Goal: Transaction & Acquisition: Obtain resource

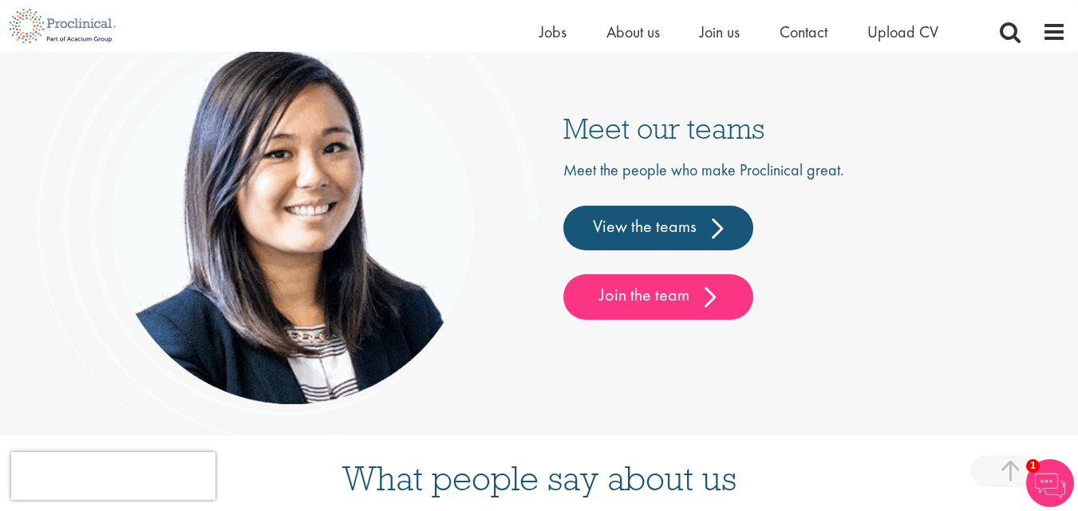
scroll to position [3674, 0]
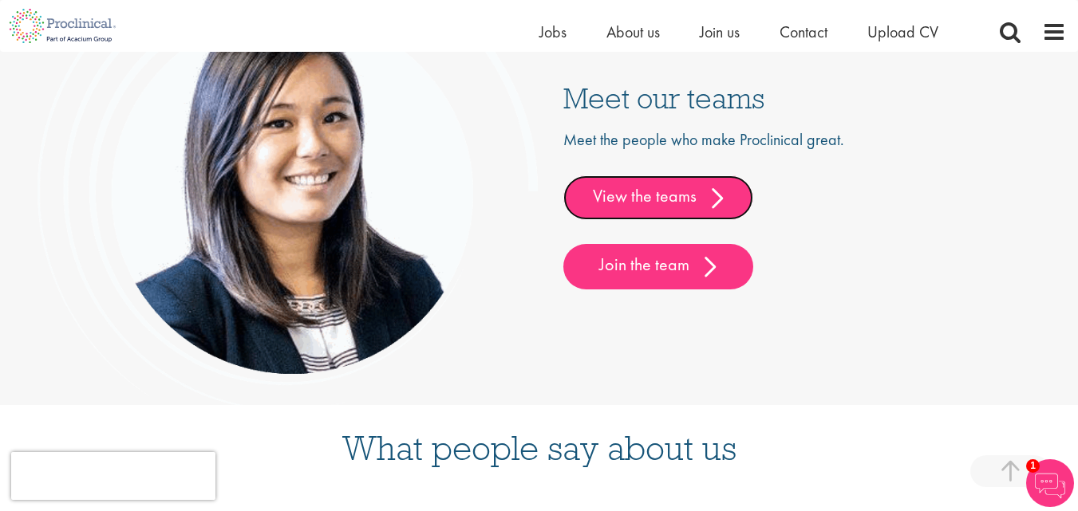
click at [628, 190] on link "View the teams" at bounding box center [658, 197] width 190 height 45
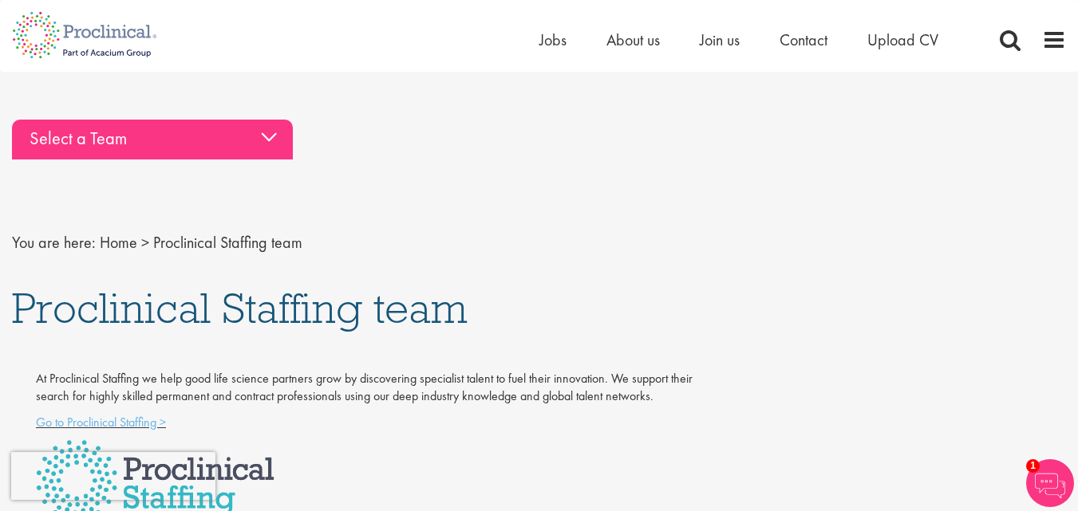
click at [278, 143] on div "Select a Team" at bounding box center [152, 140] width 281 height 40
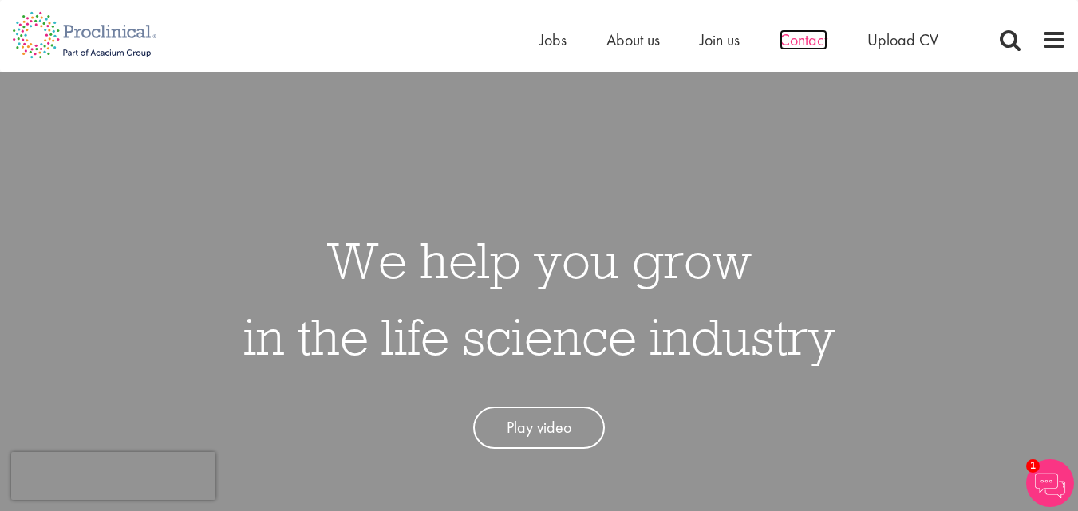
click at [805, 38] on span "Contact" at bounding box center [803, 40] width 48 height 21
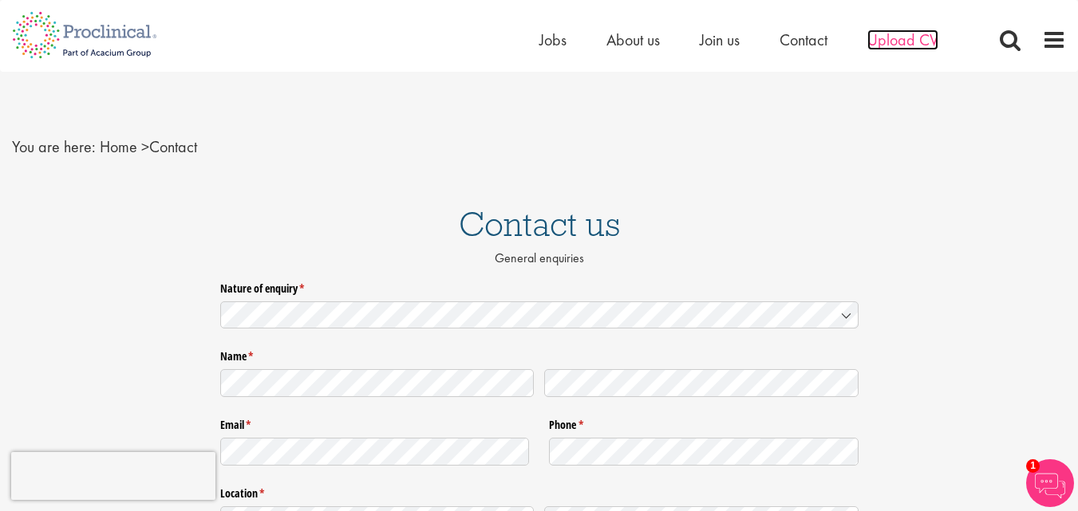
click at [886, 45] on span "Upload CV" at bounding box center [902, 40] width 71 height 21
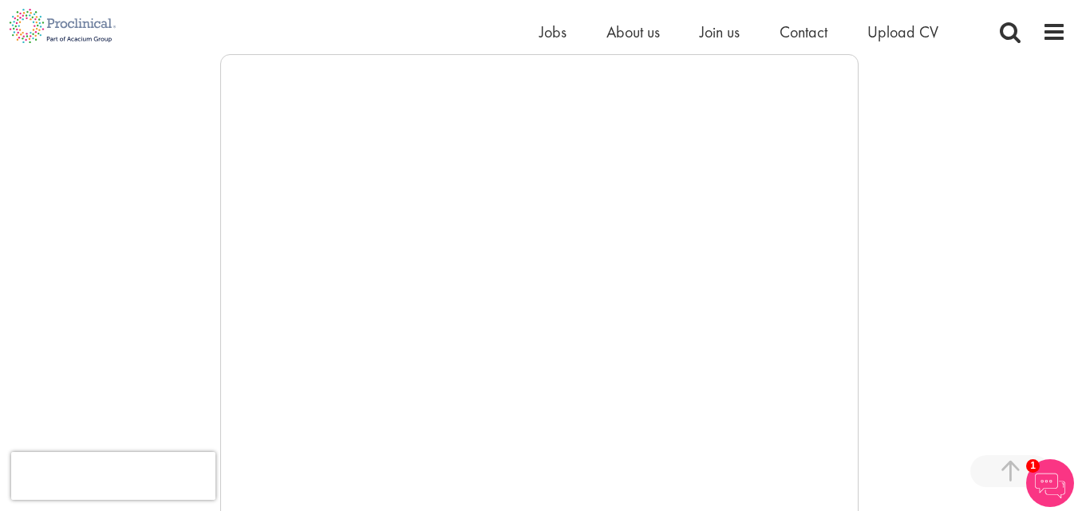
scroll to position [281, 0]
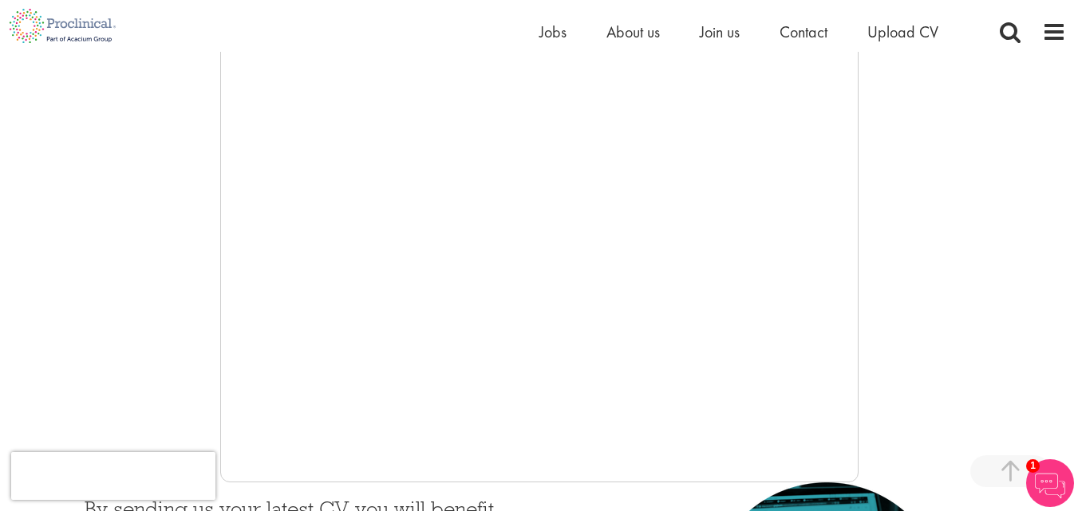
drag, startPoint x: 857, startPoint y: 323, endPoint x: 857, endPoint y: 362, distance: 39.1
click at [857, 362] on iframe at bounding box center [539, 243] width 638 height 479
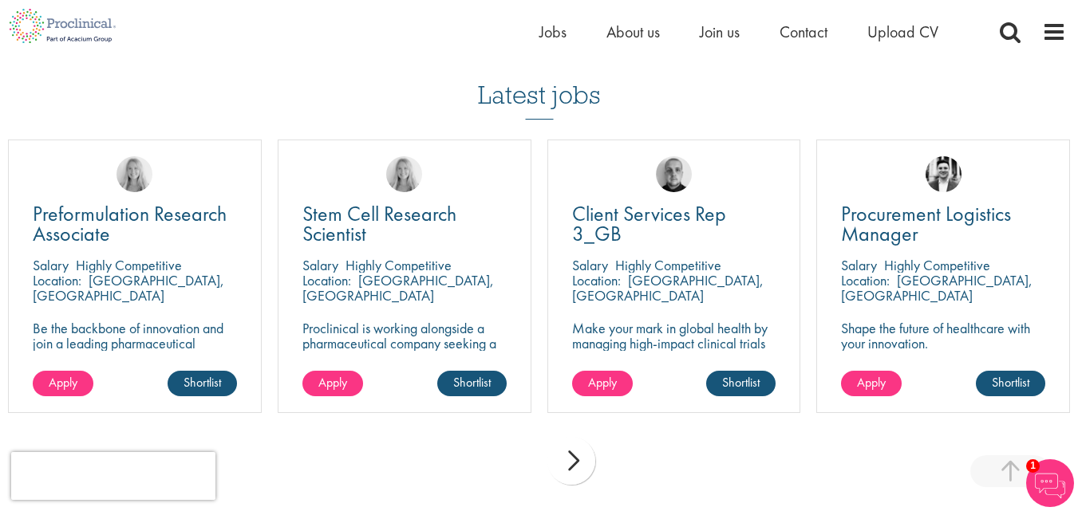
scroll to position [1079, 0]
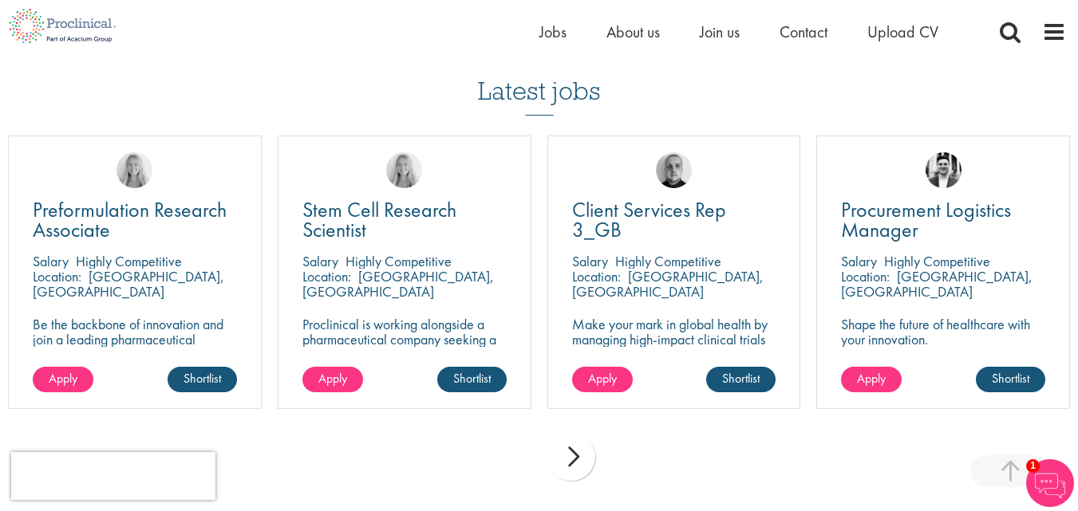
click at [572, 460] on div "next" at bounding box center [571, 457] width 48 height 48
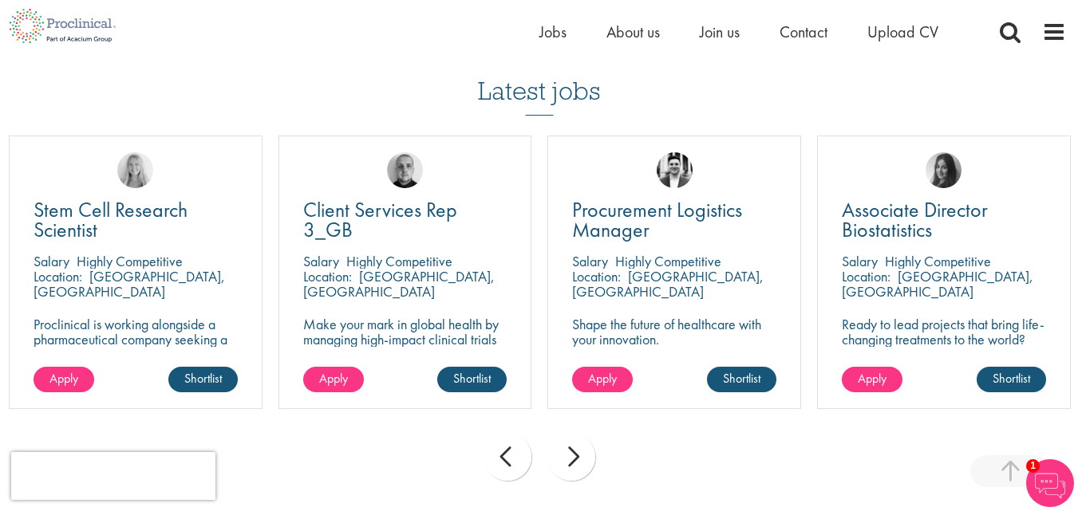
click at [572, 460] on div "next" at bounding box center [571, 457] width 48 height 48
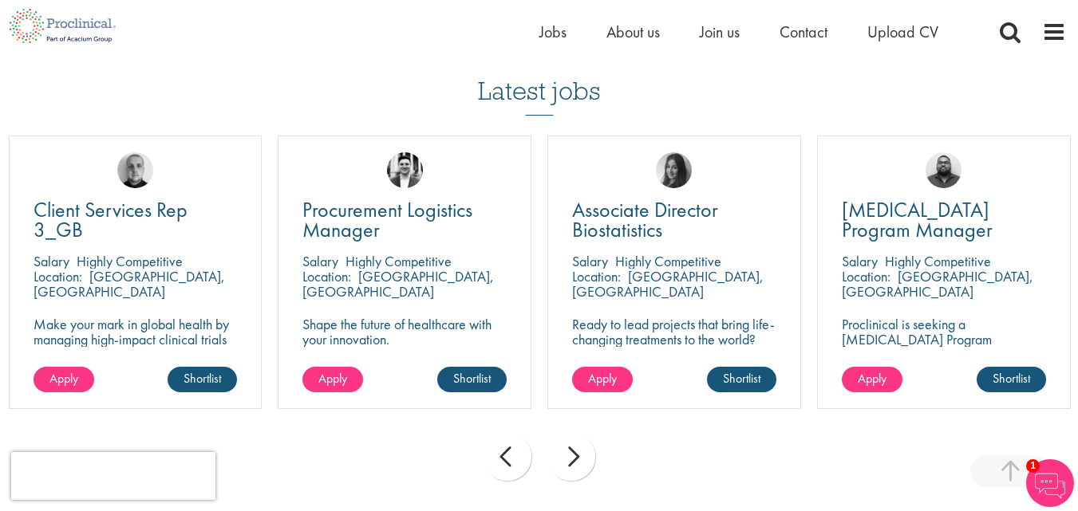
click at [572, 460] on div "next" at bounding box center [571, 457] width 48 height 48
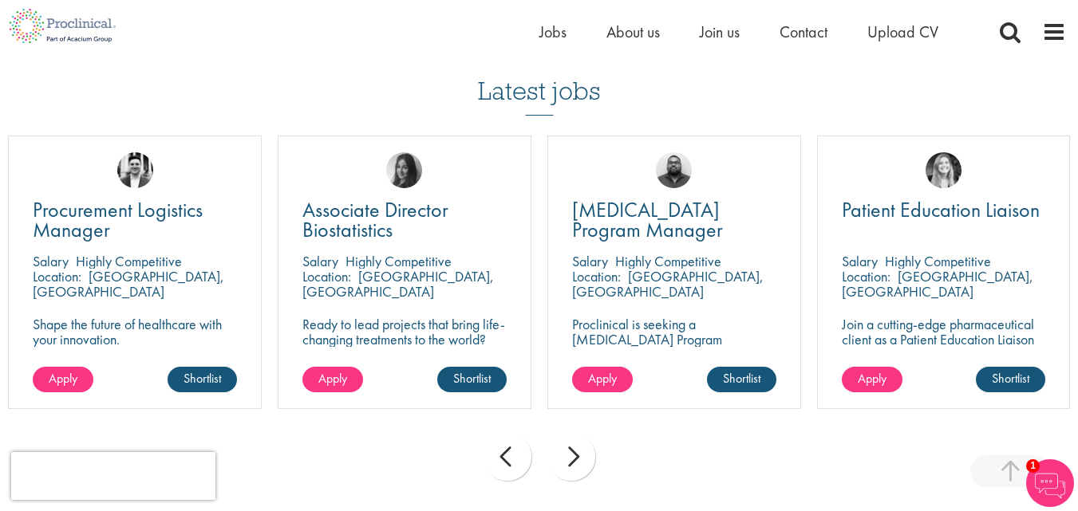
click at [572, 460] on div "next" at bounding box center [571, 457] width 48 height 48
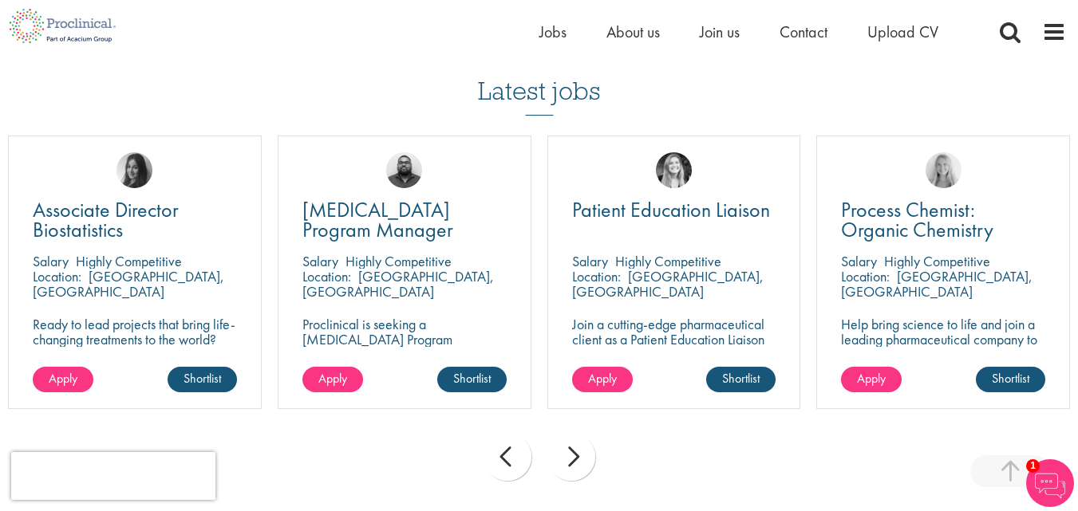
click at [572, 460] on div "next" at bounding box center [571, 457] width 48 height 48
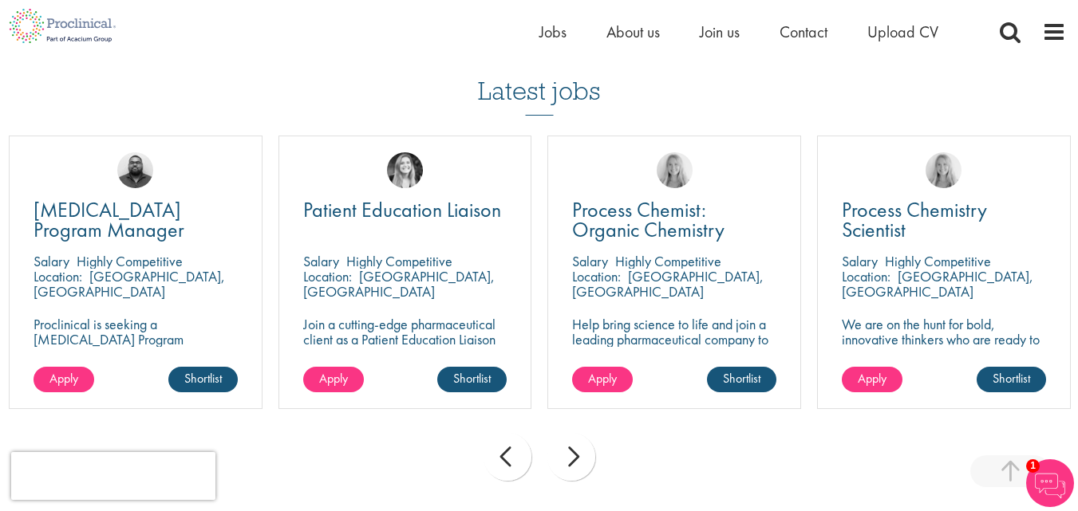
click at [572, 460] on div "next" at bounding box center [571, 457] width 48 height 48
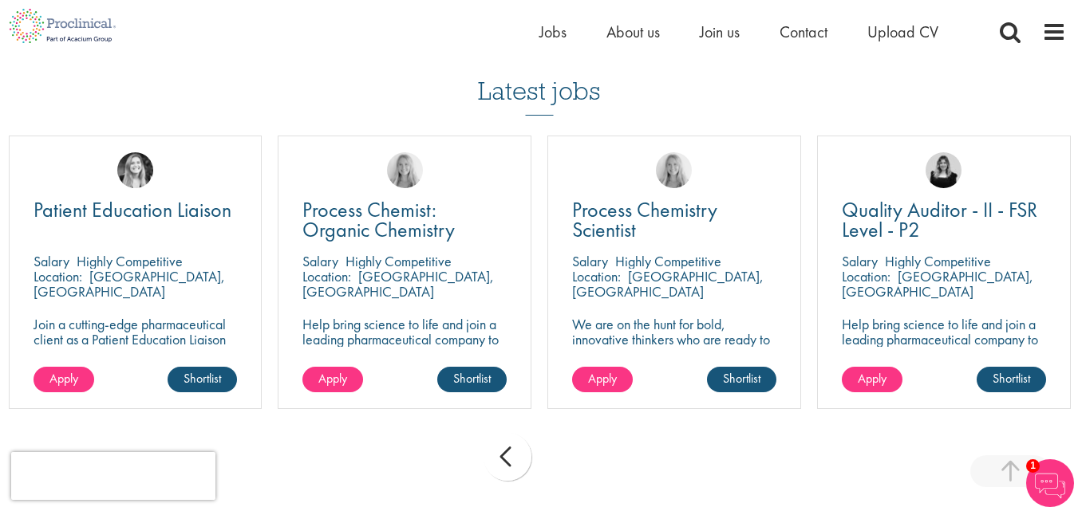
click at [572, 460] on div "prev next" at bounding box center [539, 459] width 1078 height 69
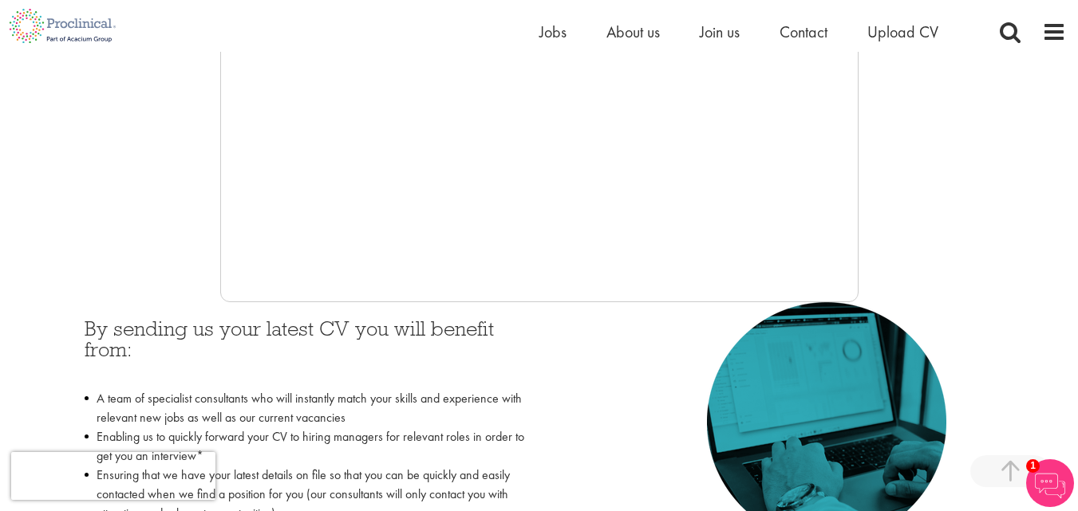
scroll to position [472, 0]
